Goal: Information Seeking & Learning: Check status

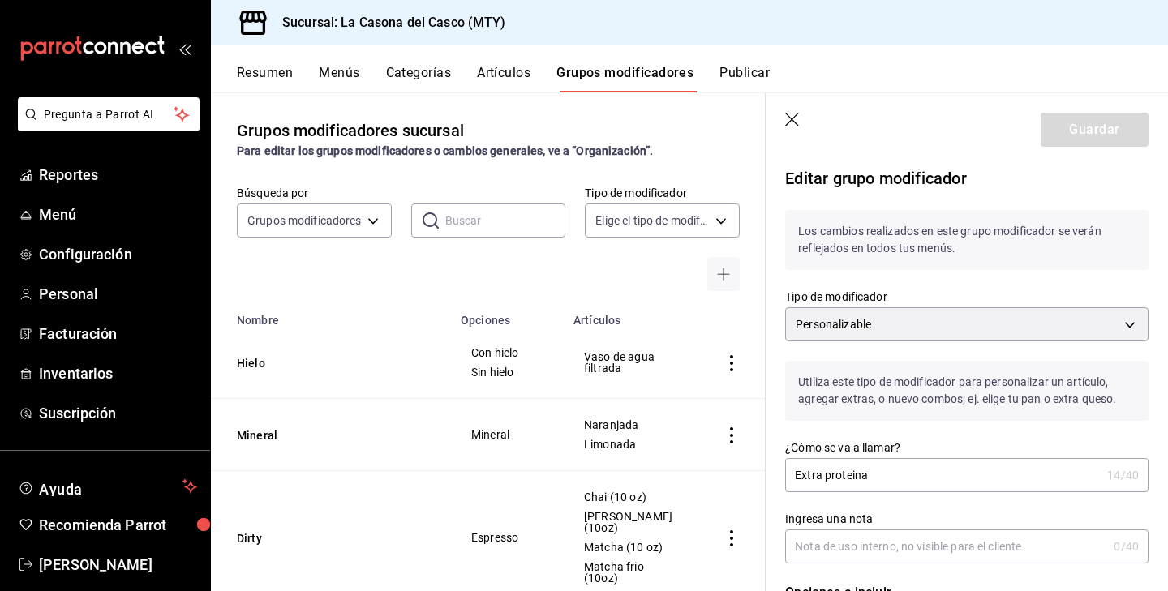
scroll to position [990, 0]
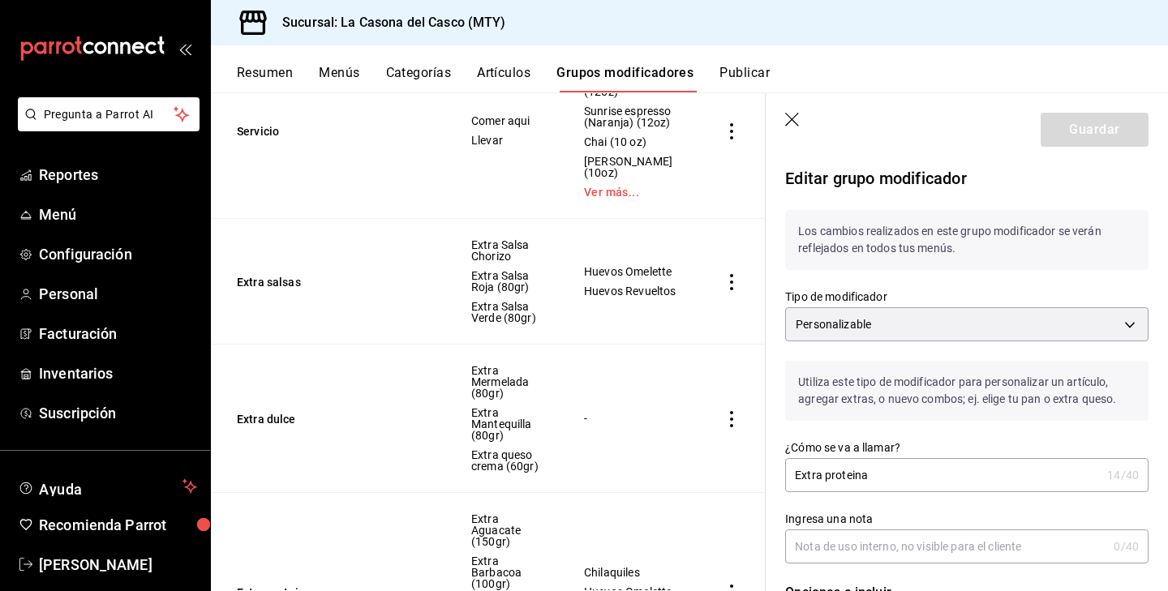
click at [791, 111] on header "Guardar" at bounding box center [967, 126] width 402 height 66
click at [791, 114] on icon "button" at bounding box center [793, 121] width 16 height 16
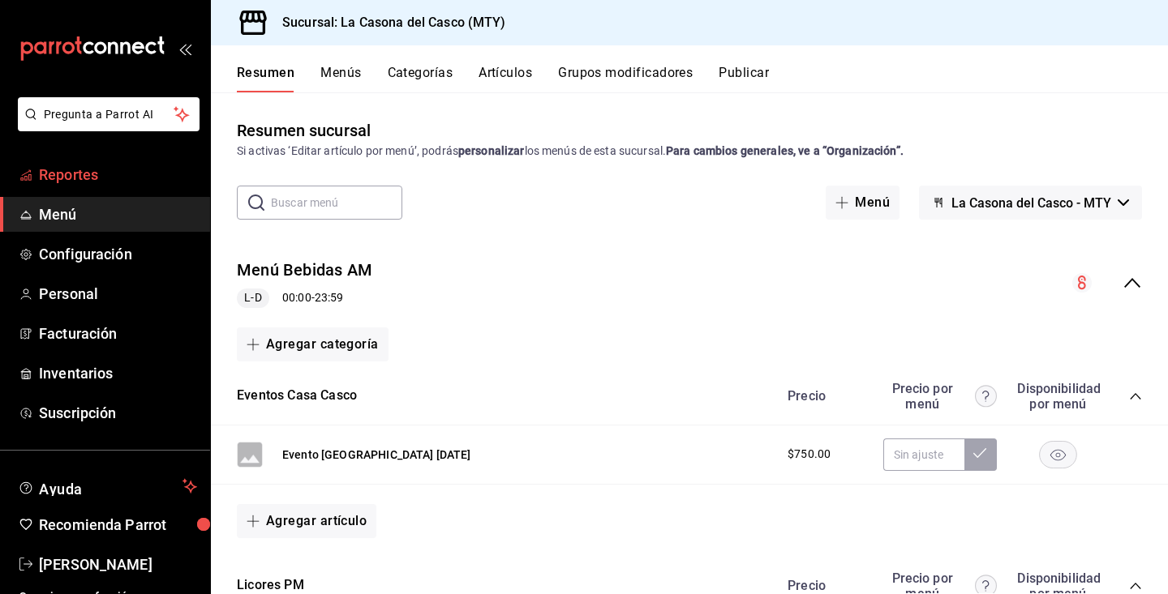
click at [76, 183] on span "Reportes" at bounding box center [118, 175] width 158 height 22
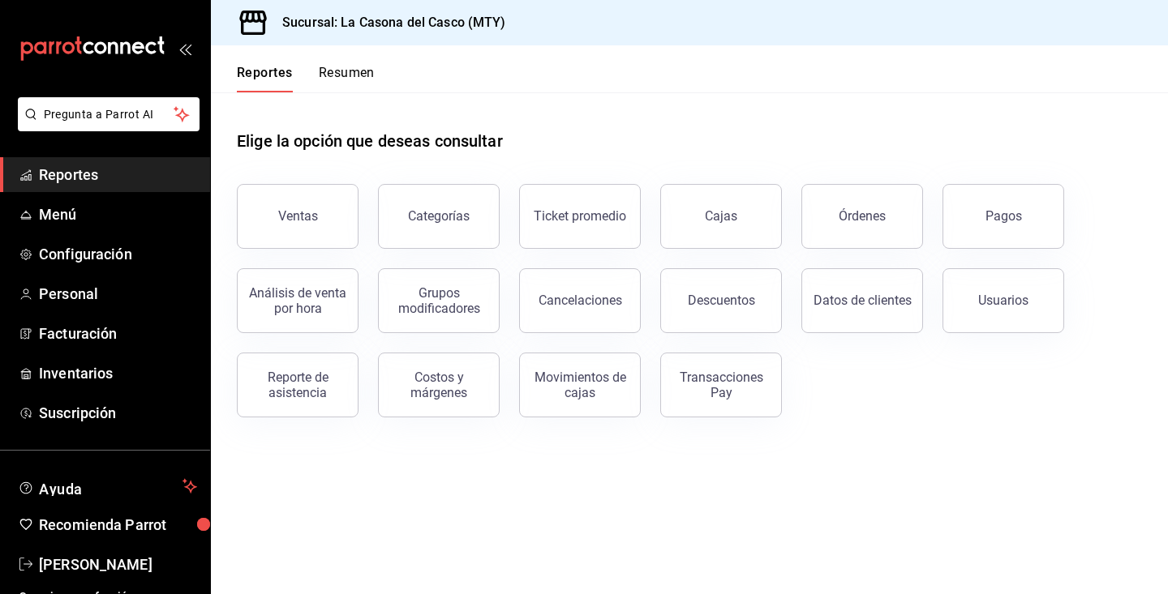
click at [358, 79] on button "Resumen" at bounding box center [347, 79] width 56 height 28
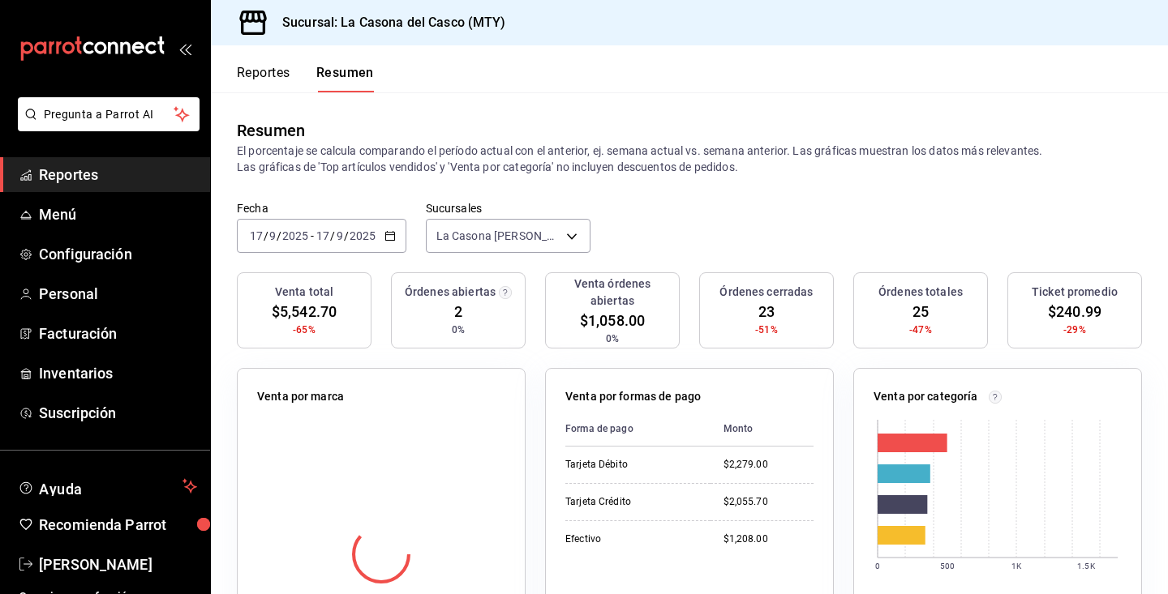
click at [275, 64] on div "Reportes Resumen" at bounding box center [292, 68] width 163 height 47
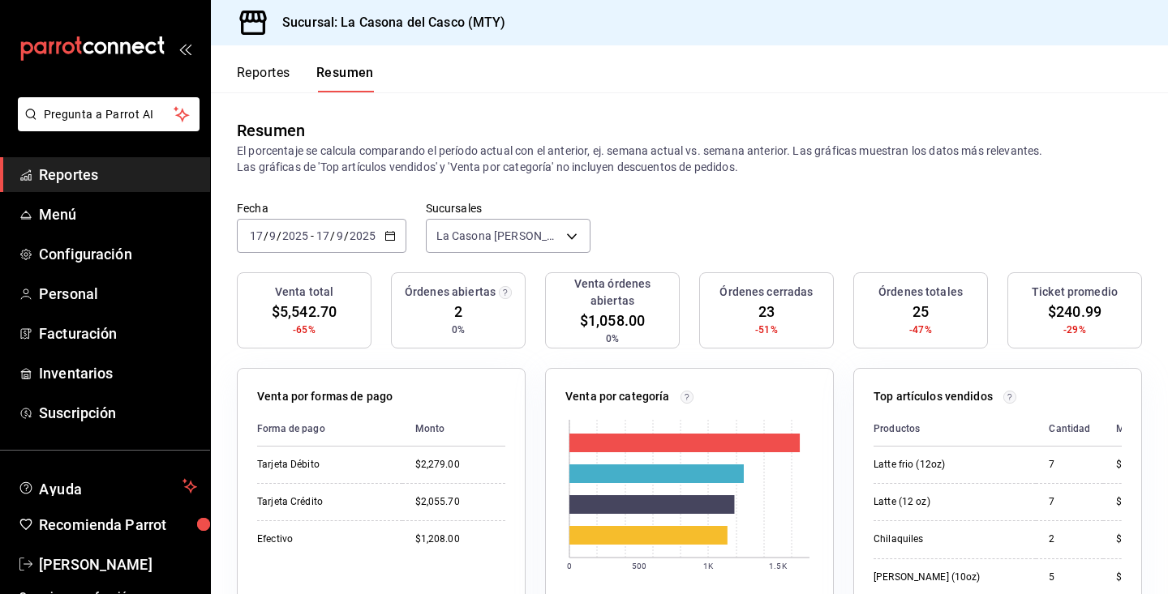
click at [271, 73] on button "Reportes" at bounding box center [264, 79] width 54 height 28
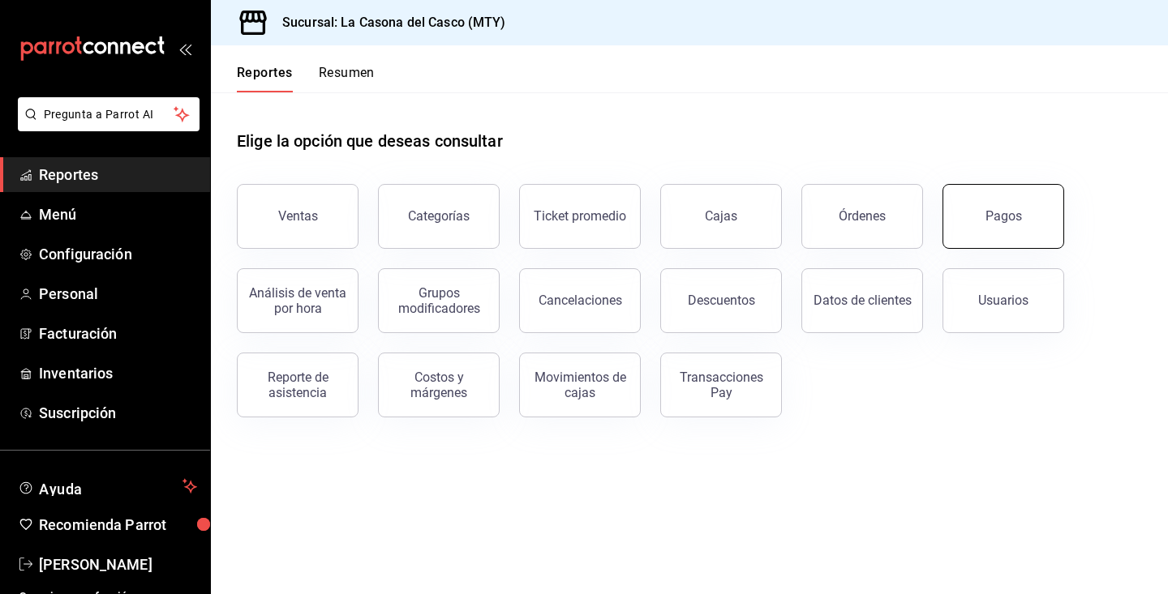
click at [1028, 214] on button "Pagos" at bounding box center [1003, 216] width 122 height 65
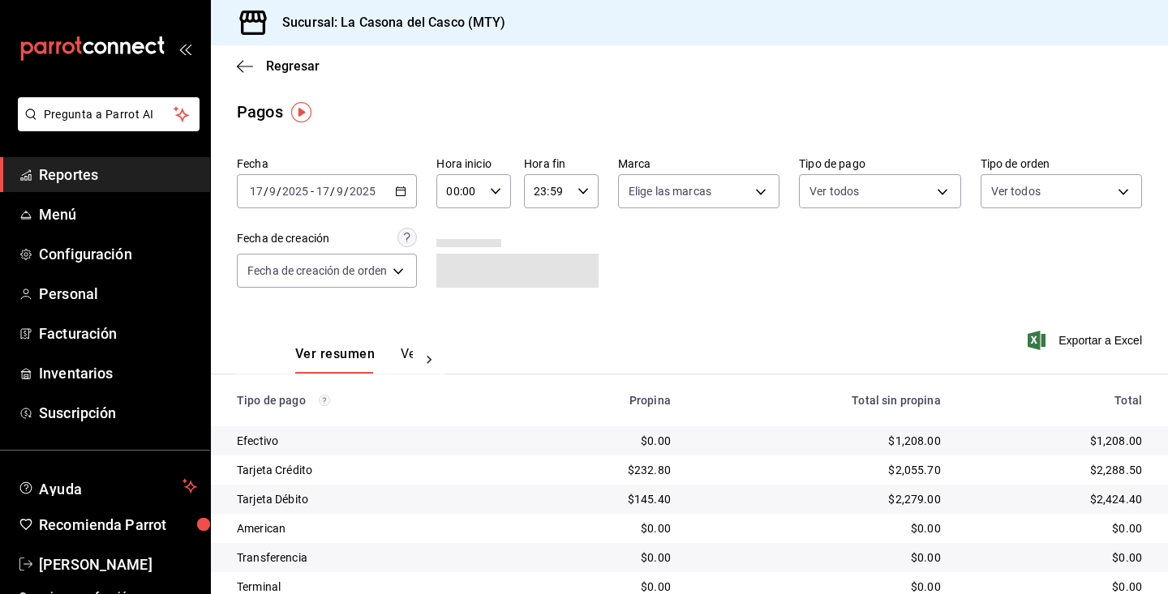
click at [298, 214] on div "Fecha [DATE] [DATE] - [DATE] [DATE] Hora inicio 00:00 Hora inicio Hora fin 23:5…" at bounding box center [689, 228] width 905 height 157
click at [310, 200] on div "[DATE] [DATE] - [DATE] [DATE]" at bounding box center [327, 191] width 180 height 34
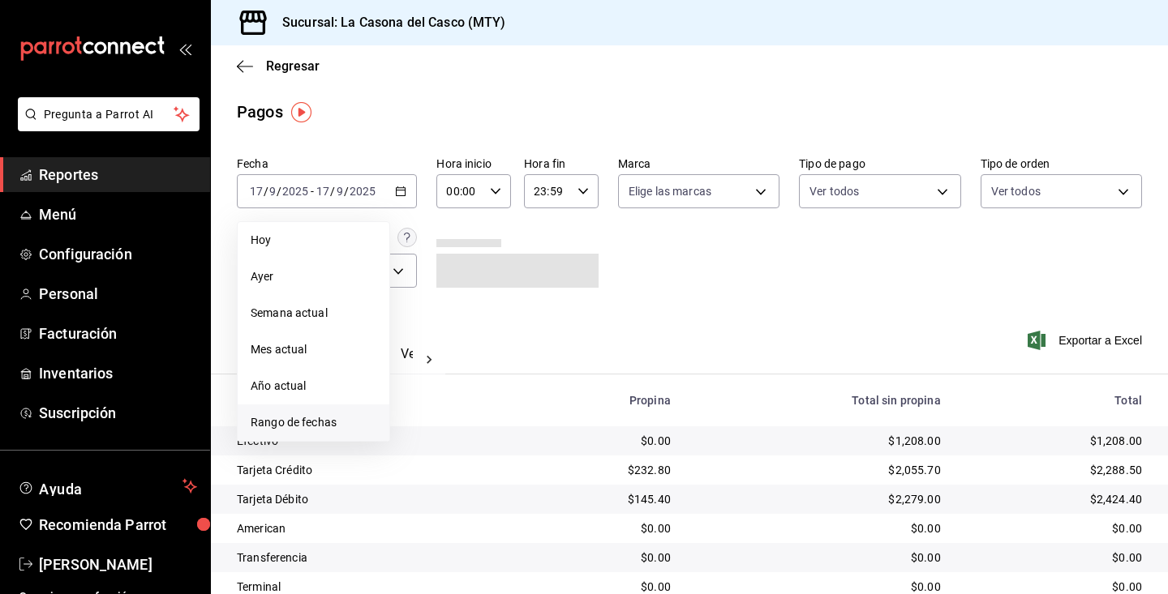
click at [286, 419] on span "Rango de fechas" at bounding box center [314, 422] width 126 height 17
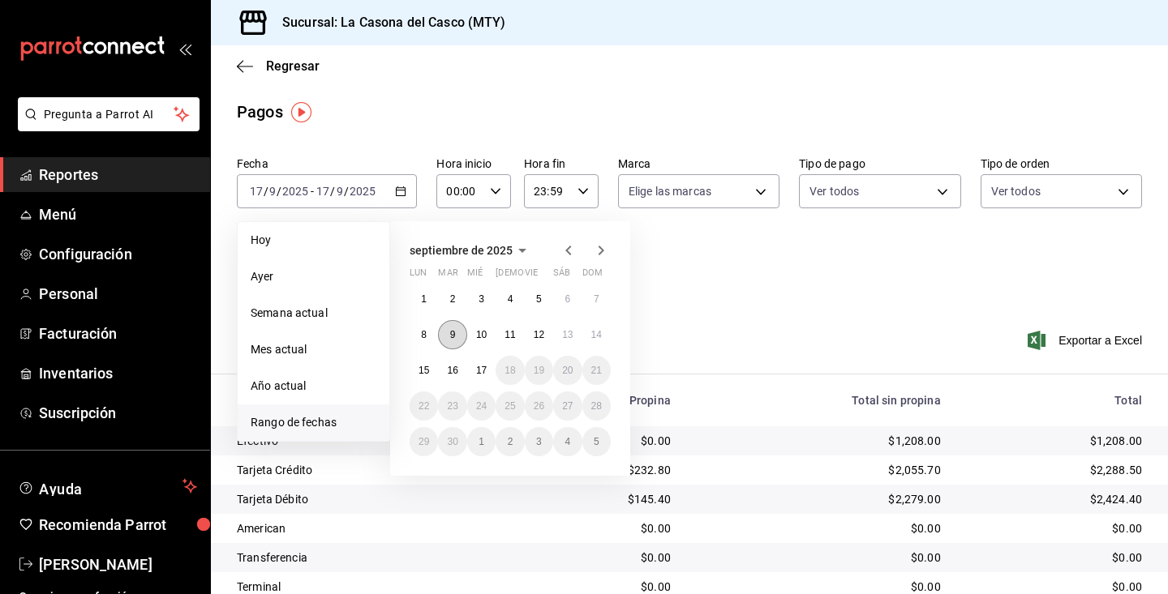
click at [446, 329] on button "9" at bounding box center [452, 334] width 28 height 29
click at [595, 340] on abbr "14" at bounding box center [596, 334] width 11 height 11
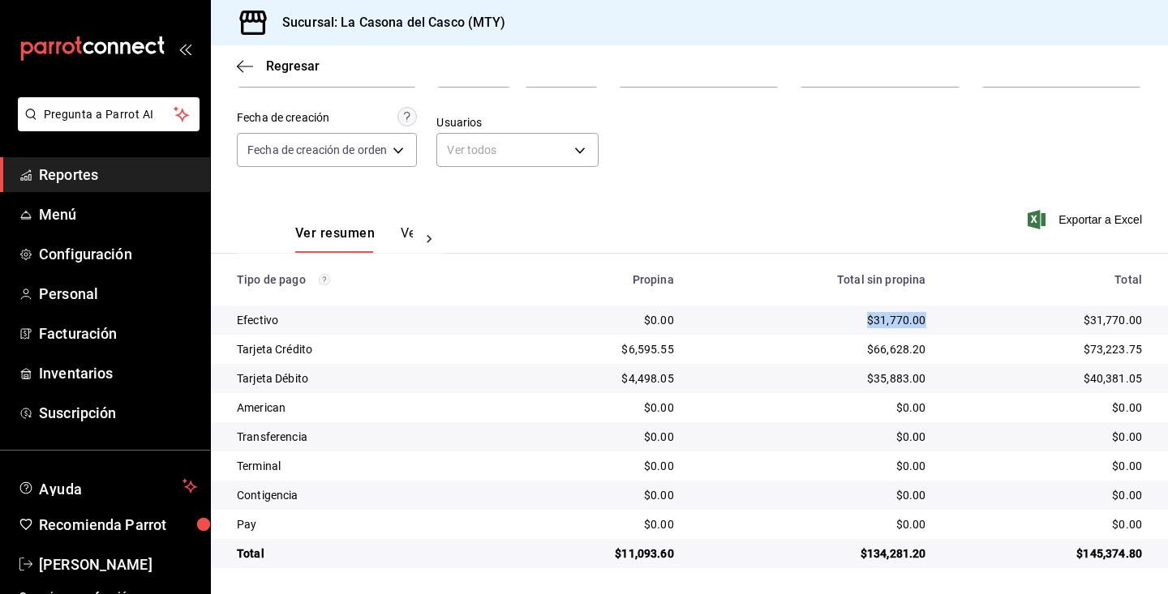
drag, startPoint x: 858, startPoint y: 317, endPoint x: 932, endPoint y: 320, distance: 73.8
click at [932, 320] on td "$31,770.00" at bounding box center [813, 320] width 252 height 29
copy div "$31,770.00"
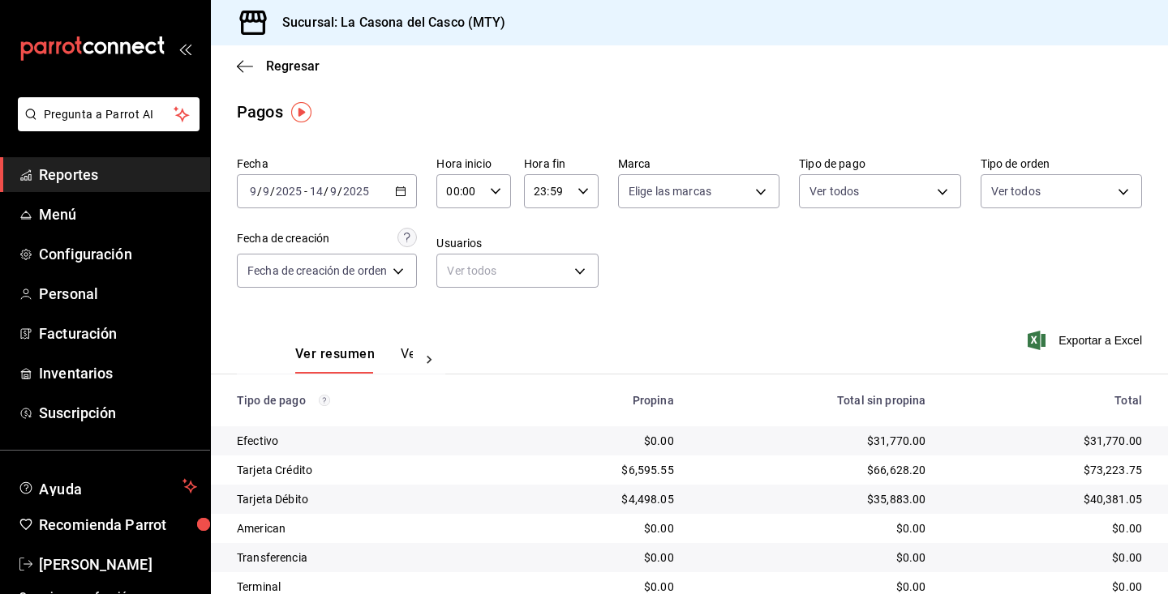
click at [342, 192] on input "2025" at bounding box center [356, 191] width 28 height 13
click at [810, 277] on div "Fecha [DATE] [DATE] - [DATE] [DATE] Hora inicio 00:00 Hora inicio Hora fin 23:5…" at bounding box center [689, 228] width 905 height 157
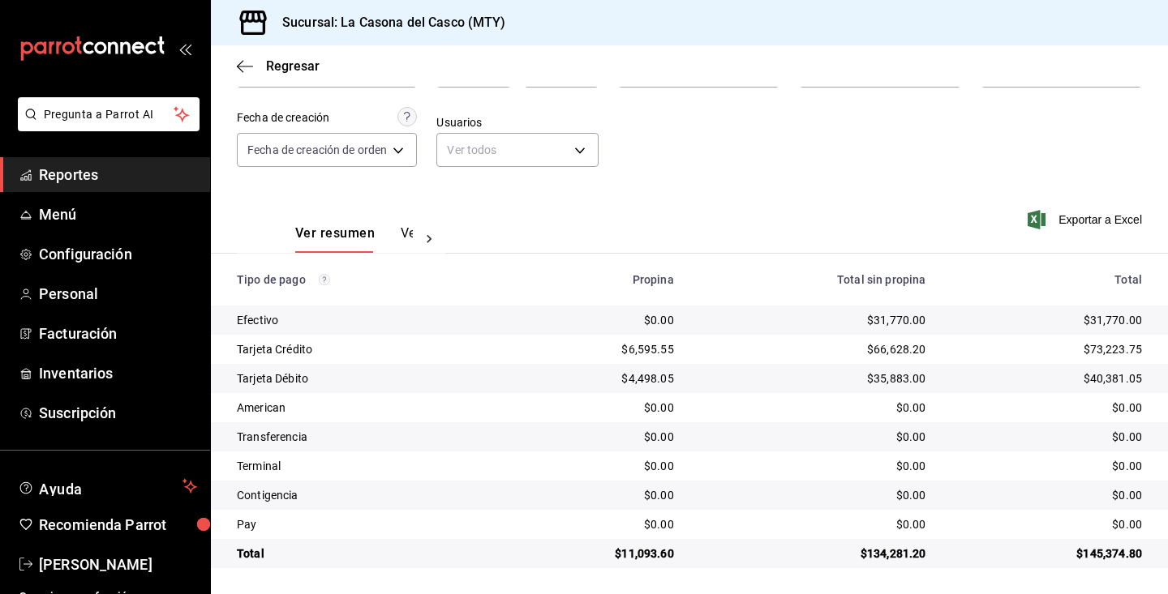
scroll to position [121, 0]
click at [311, 131] on div "Fecha de creación Fecha de creación de orden ORDER" at bounding box center [327, 137] width 180 height 60
click at [291, 147] on body "Pregunta a Parrot AI Reportes Menú Configuración Personal Facturación Inventari…" at bounding box center [584, 297] width 1168 height 594
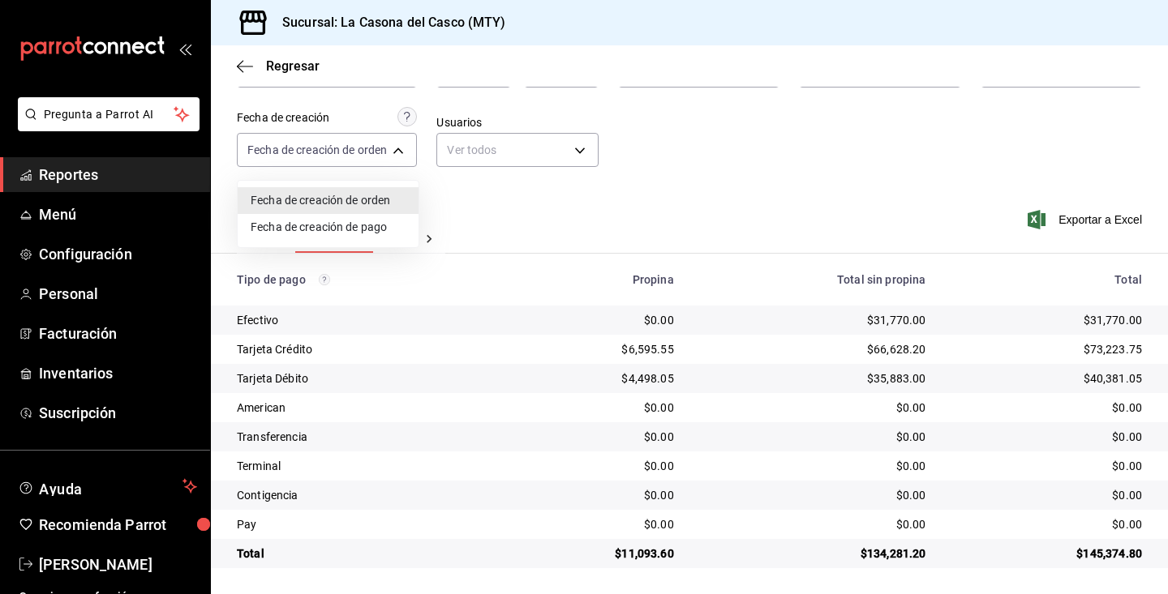
click at [246, 81] on div at bounding box center [584, 297] width 1168 height 594
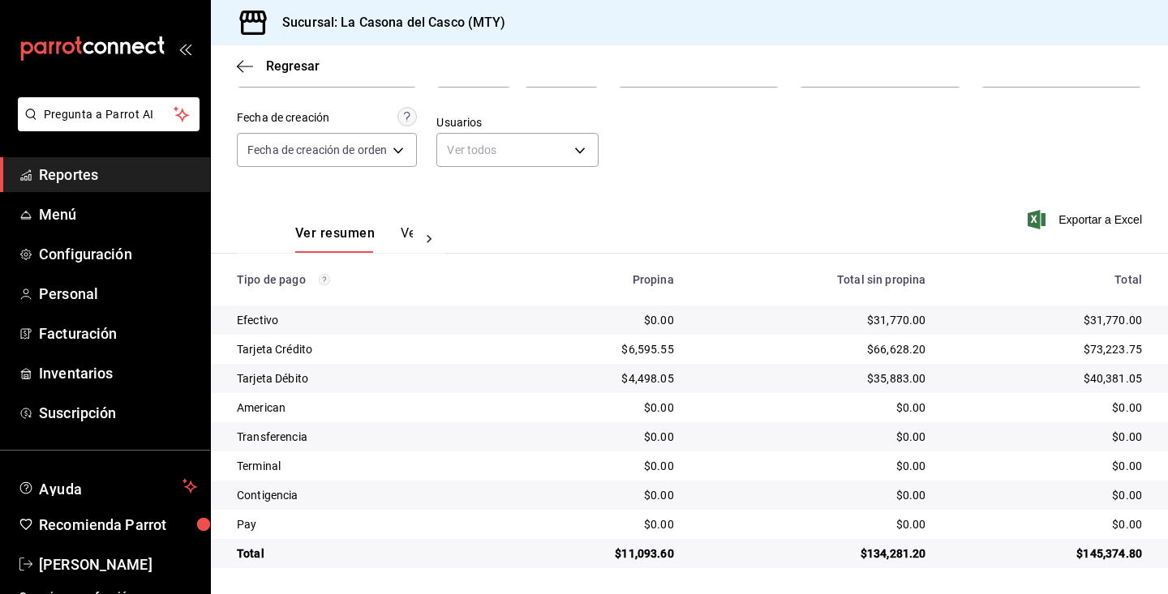
click at [246, 69] on icon "button" at bounding box center [245, 66] width 16 height 15
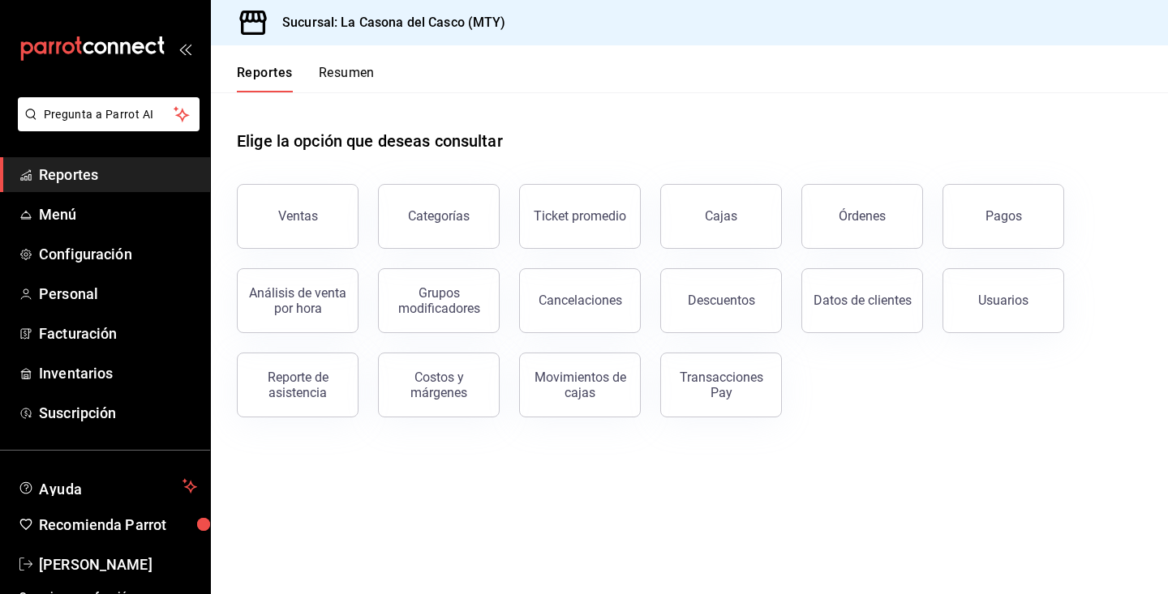
click at [243, 61] on div "Reportes Resumen" at bounding box center [293, 68] width 164 height 47
click at [976, 208] on button "Pagos" at bounding box center [1003, 216] width 122 height 65
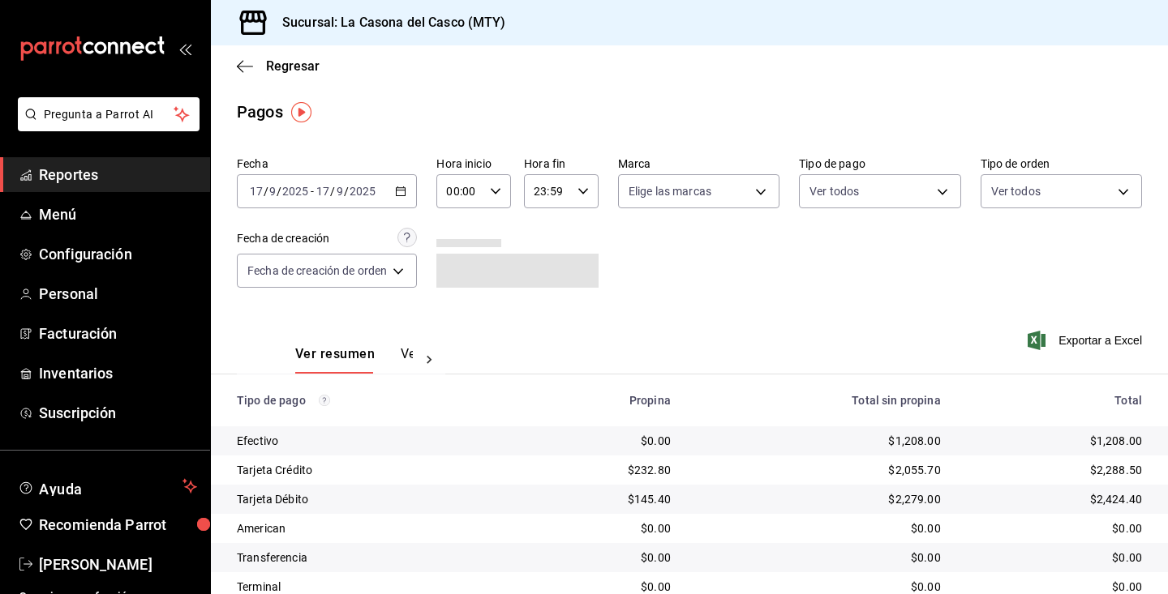
click at [294, 192] on input "2025" at bounding box center [295, 191] width 28 height 13
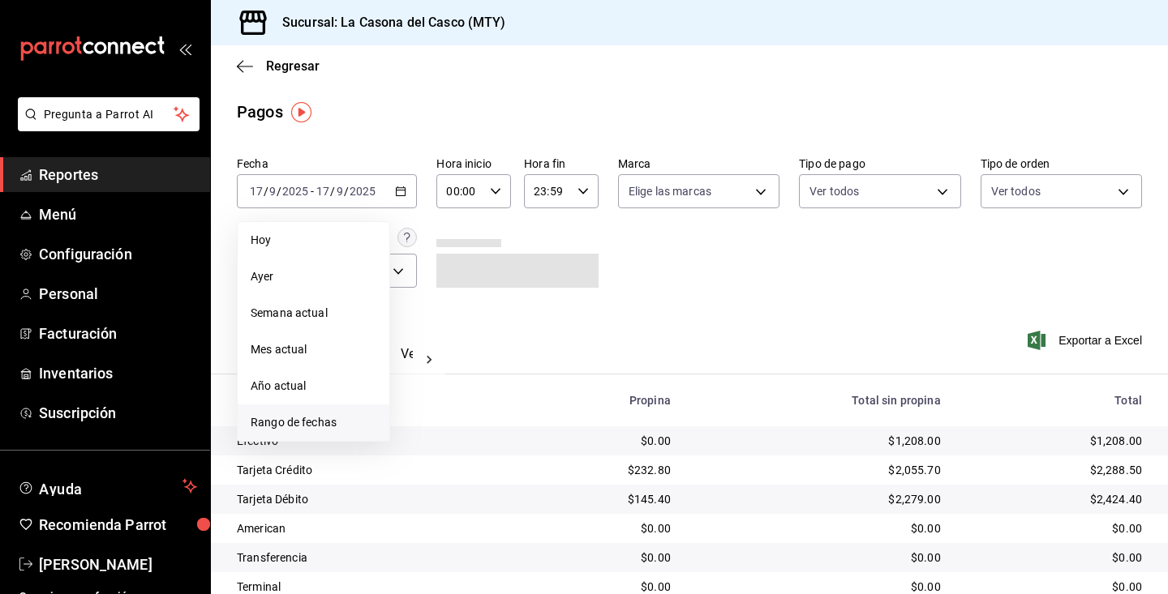
click at [310, 419] on span "Rango de fechas" at bounding box center [314, 422] width 126 height 17
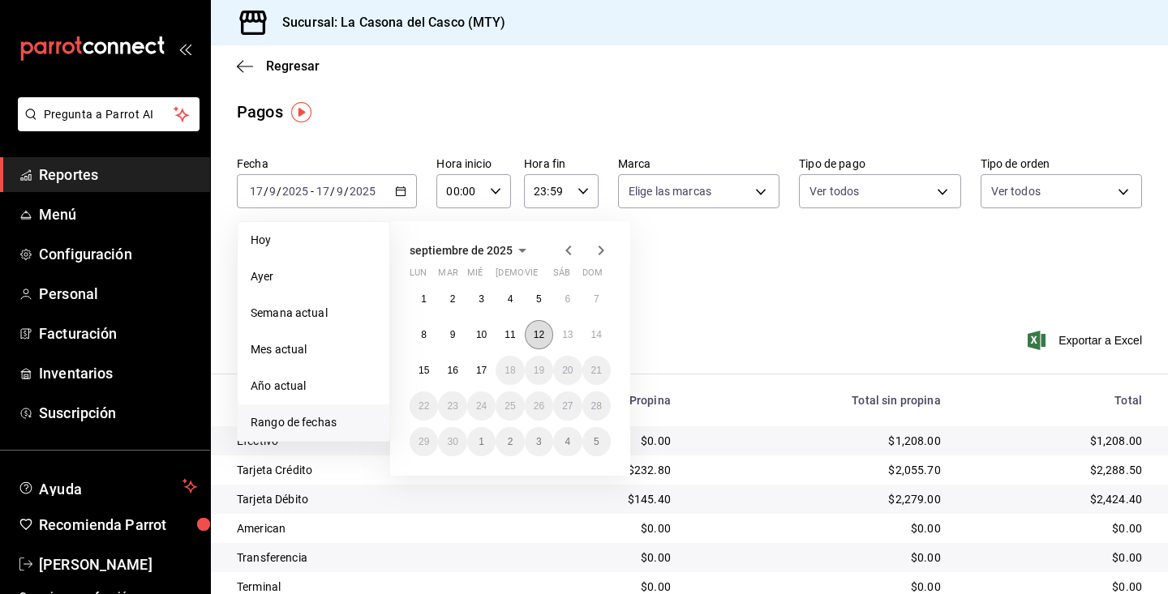
click at [545, 329] on button "12" at bounding box center [539, 334] width 28 height 29
click at [447, 378] on button "16" at bounding box center [452, 370] width 28 height 29
click at [566, 337] on abbr "13" at bounding box center [567, 334] width 11 height 11
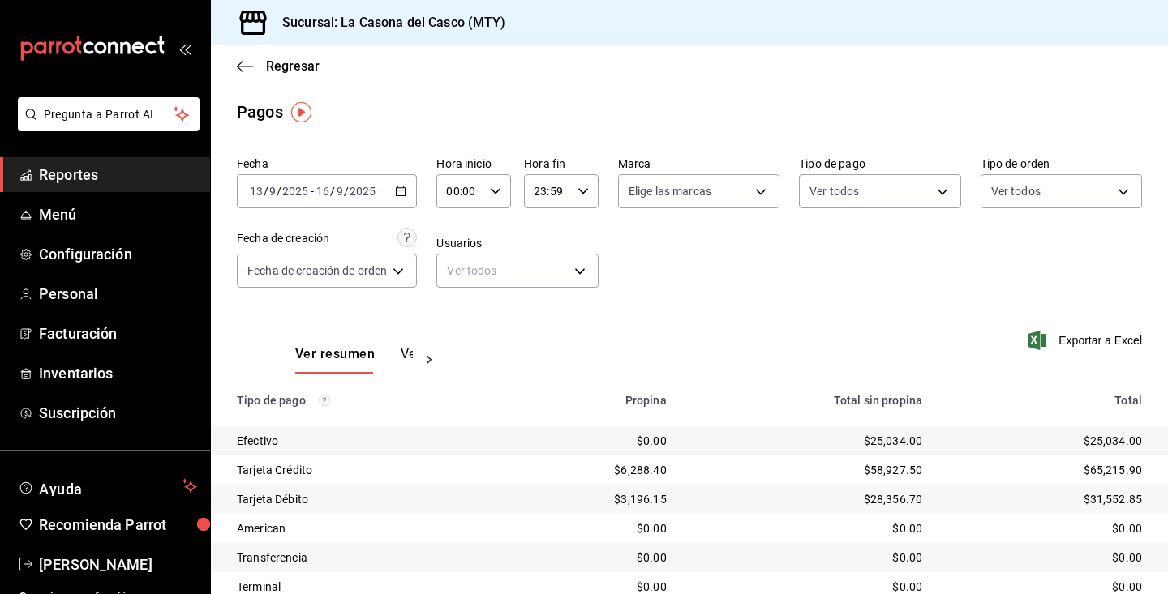
click at [330, 199] on div "[DATE] [DATE] - [DATE] [DATE]" at bounding box center [327, 191] width 180 height 34
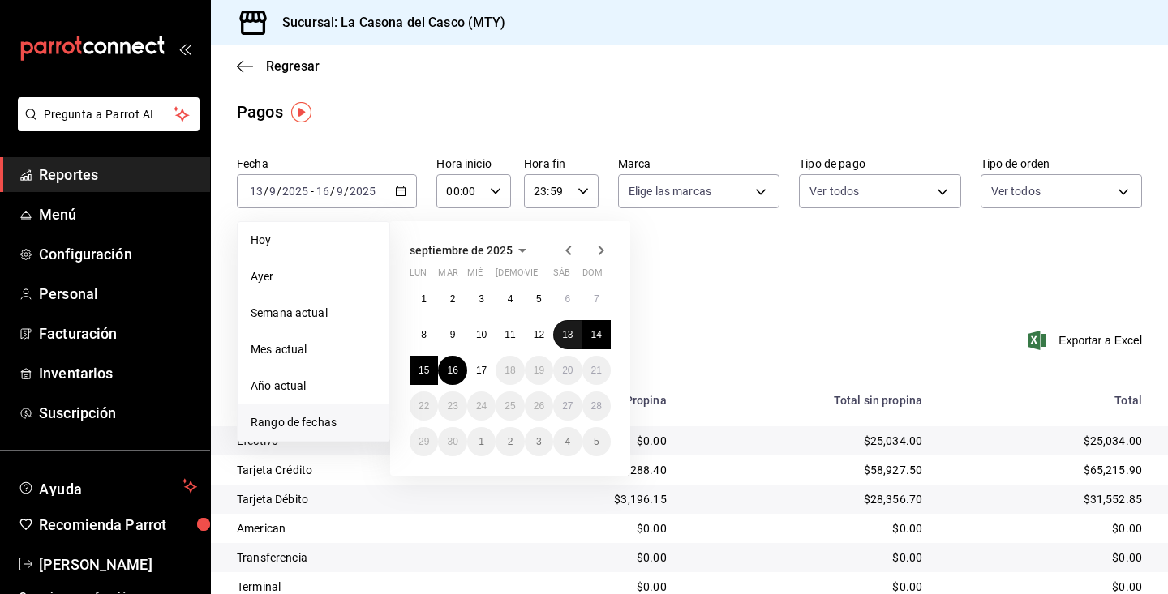
click at [572, 342] on button "13" at bounding box center [567, 334] width 28 height 29
click at [453, 378] on button "16" at bounding box center [452, 370] width 28 height 29
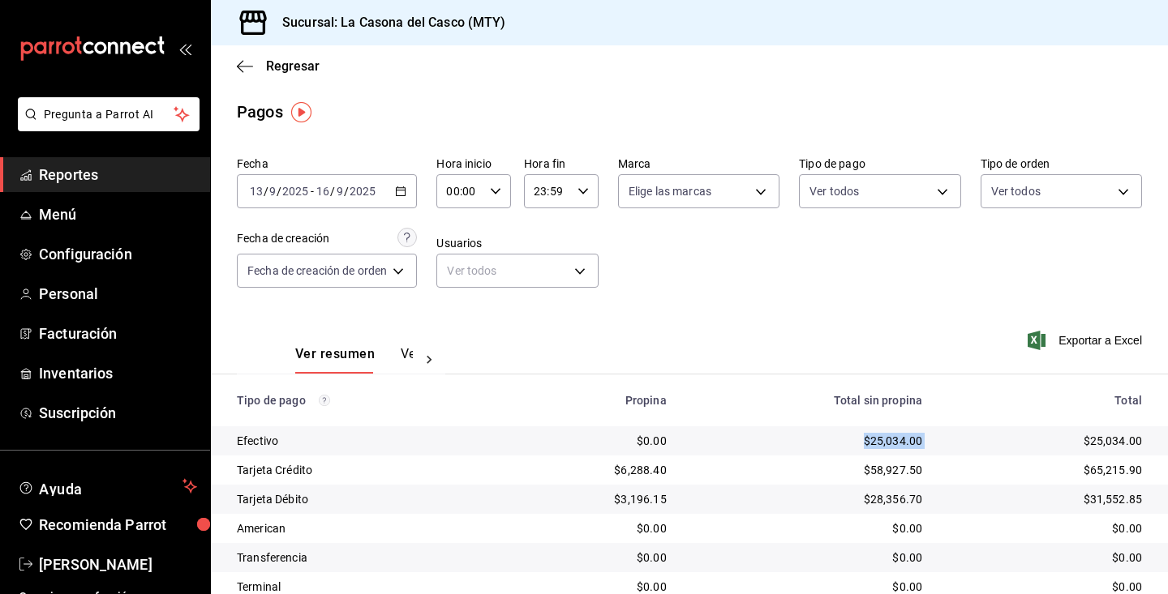
drag, startPoint x: 850, startPoint y: 443, endPoint x: 934, endPoint y: 442, distance: 84.3
click at [934, 442] on tr "Efectivo $0.00 $25,034.00 $25,034.00" at bounding box center [689, 441] width 957 height 29
copy div "$25,034.00"
click at [242, 63] on icon "button" at bounding box center [245, 66] width 16 height 15
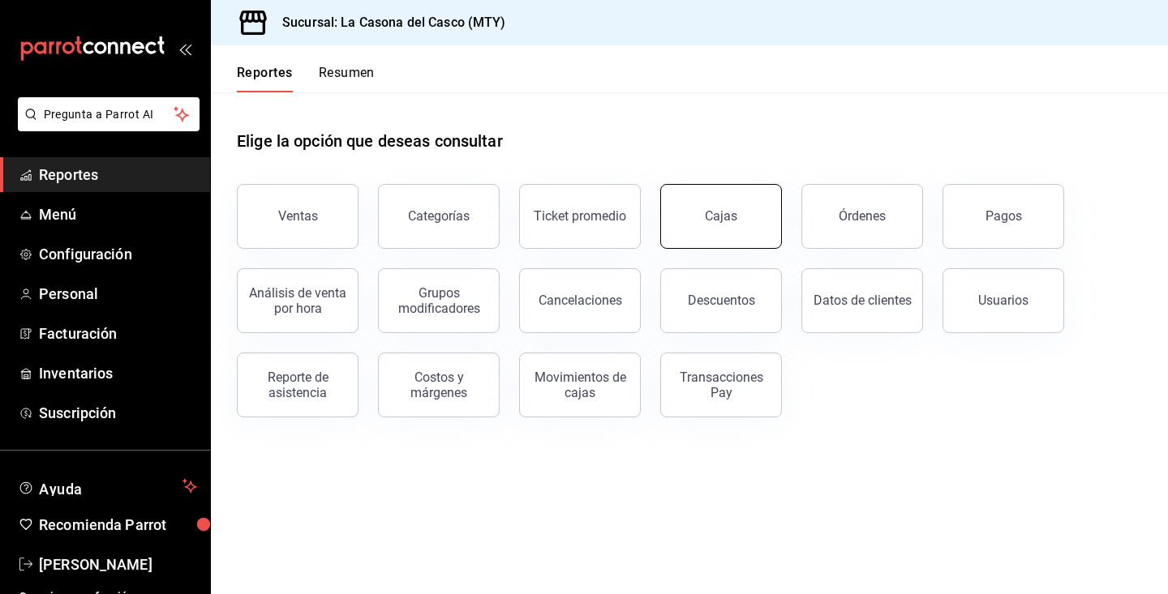
click at [747, 230] on link "Cajas" at bounding box center [721, 216] width 122 height 65
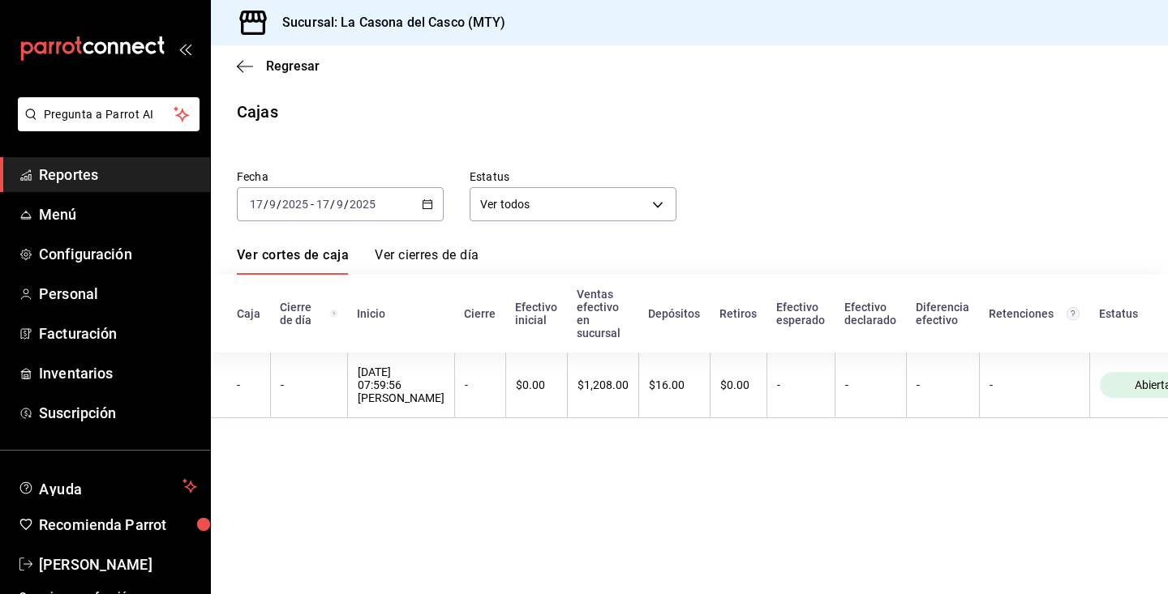
click at [348, 212] on div "[DATE] [DATE] - [DATE] [DATE]" at bounding box center [340, 204] width 207 height 34
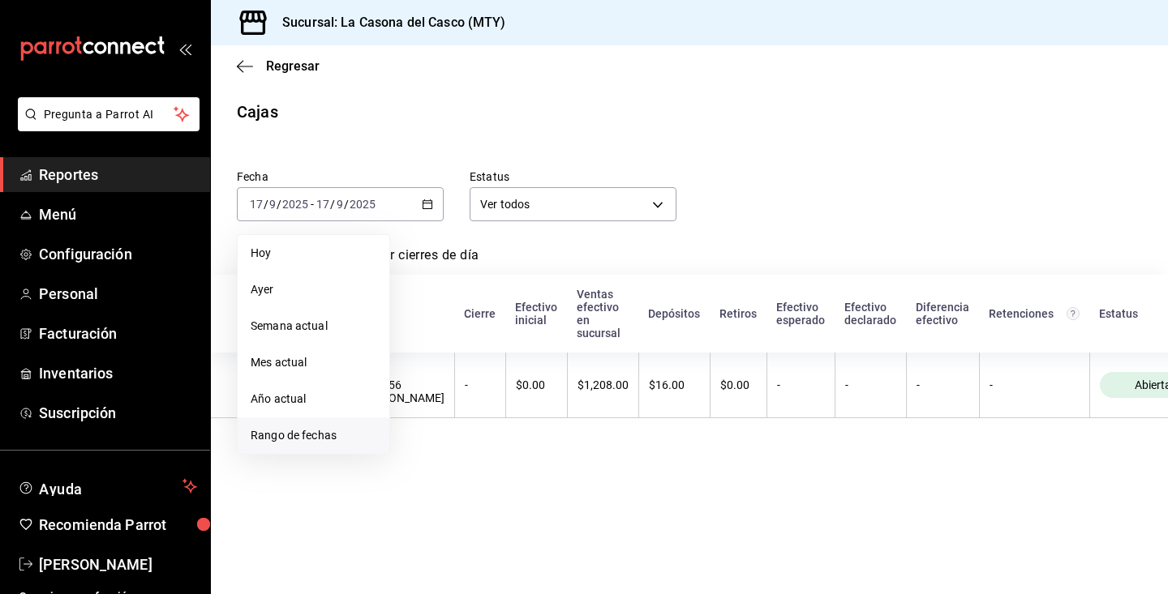
click at [314, 438] on span "Rango de fechas" at bounding box center [314, 435] width 126 height 17
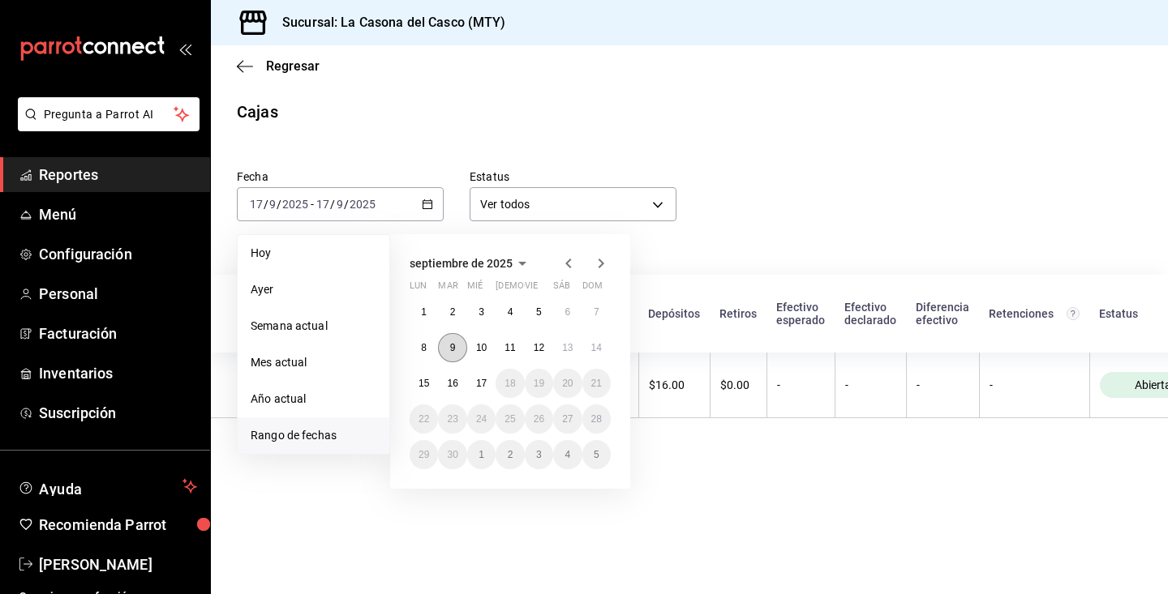
click at [460, 354] on button "9" at bounding box center [452, 347] width 28 height 29
click at [590, 350] on button "14" at bounding box center [596, 347] width 28 height 29
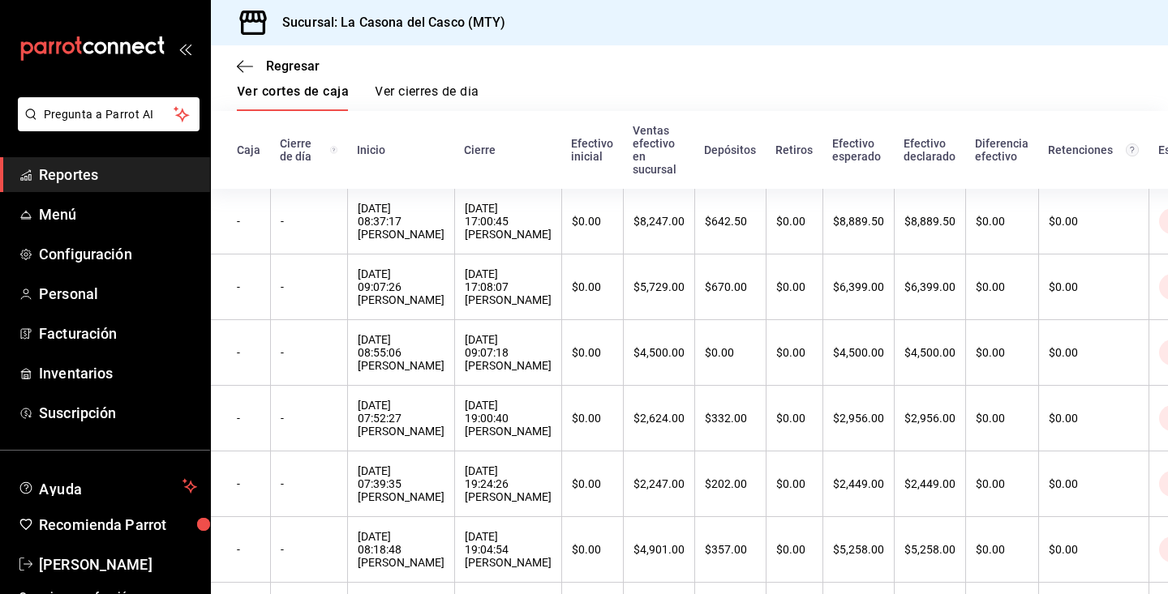
scroll to position [193, 0]
